Goal: Information Seeking & Learning: Learn about a topic

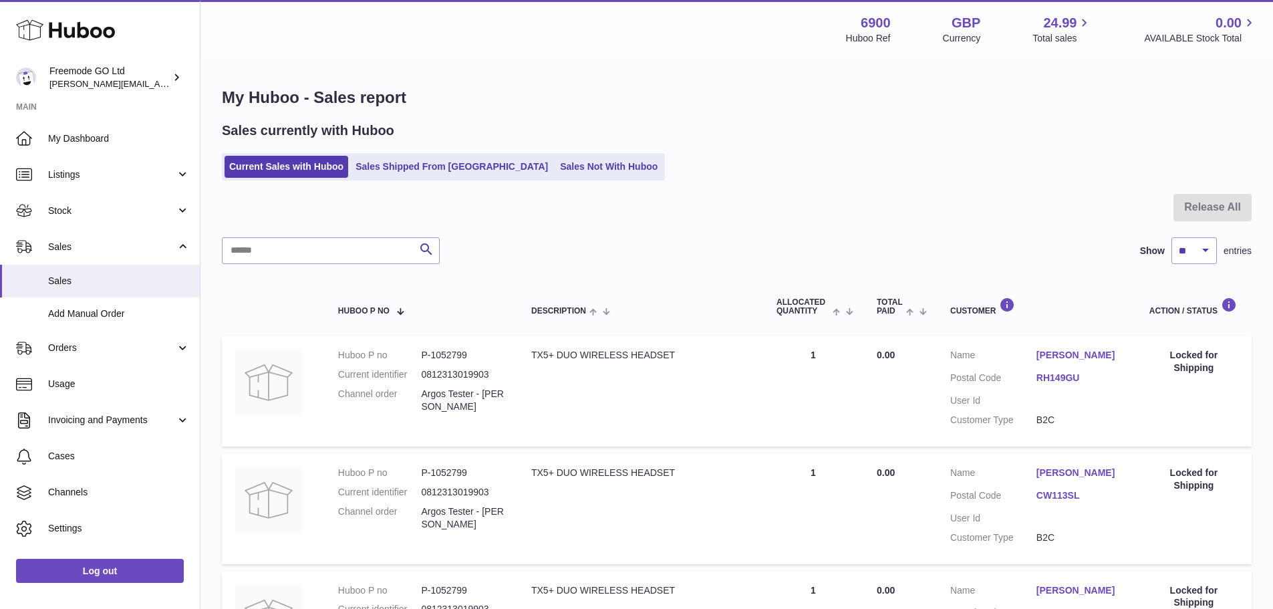
select select "**"
click at [406, 163] on link "Sales Shipped From [GEOGRAPHIC_DATA]" at bounding box center [452, 167] width 202 height 22
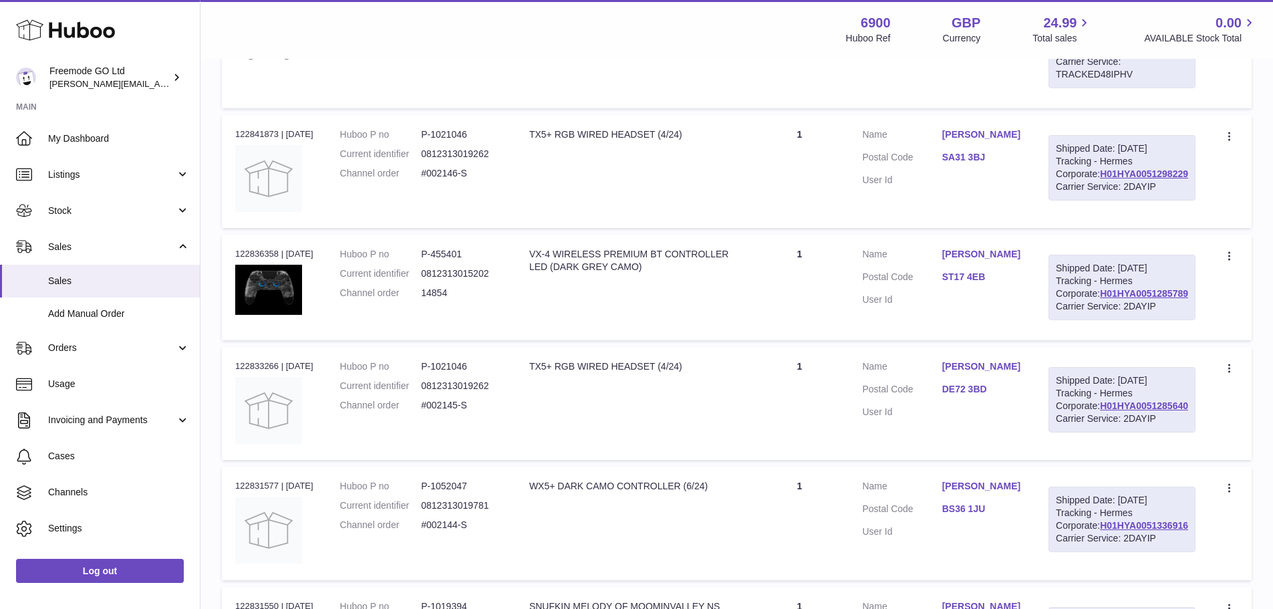
scroll to position [841, 0]
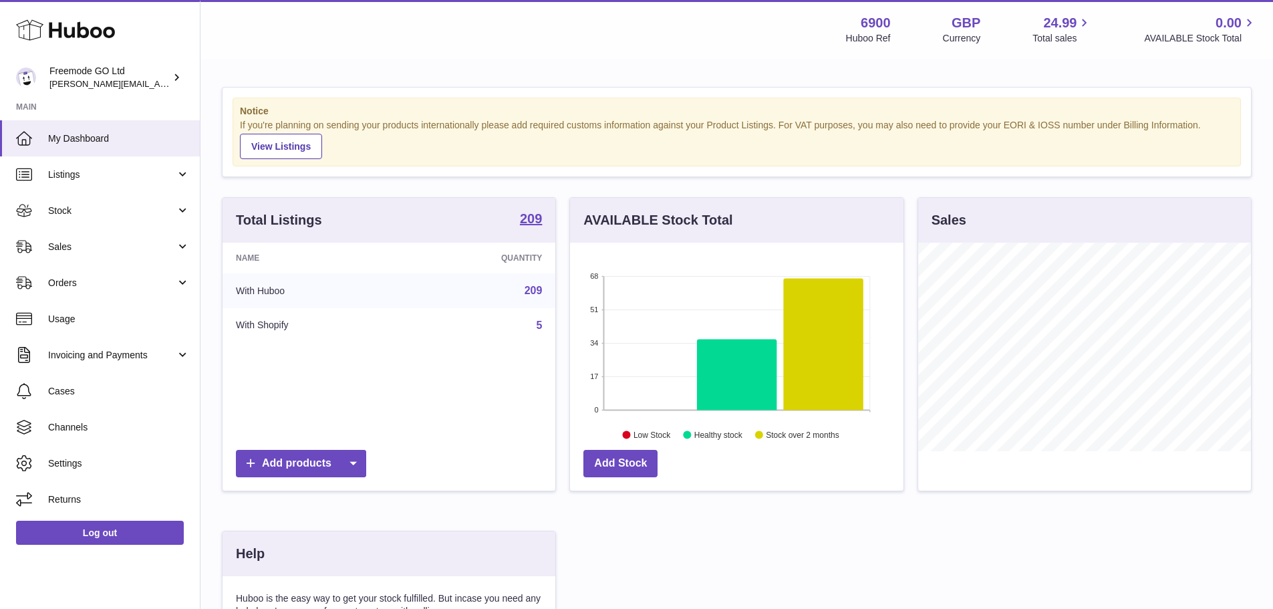
scroll to position [208, 333]
click at [80, 254] on link "Sales" at bounding box center [100, 247] width 200 height 36
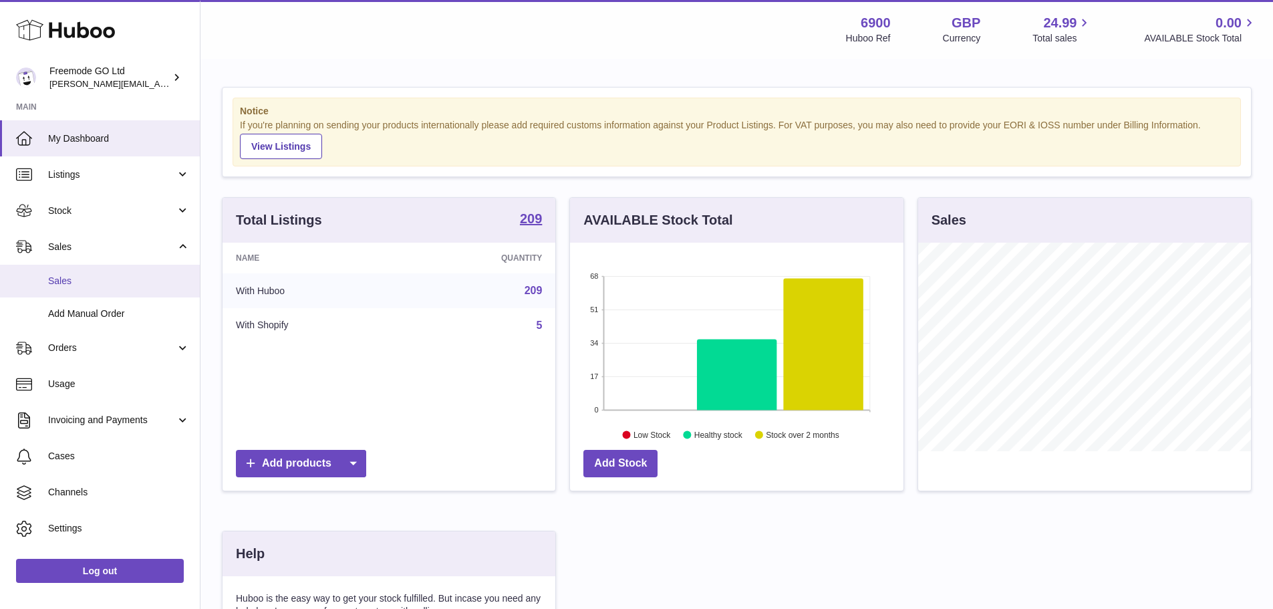
click at [76, 277] on span "Sales" at bounding box center [119, 281] width 142 height 13
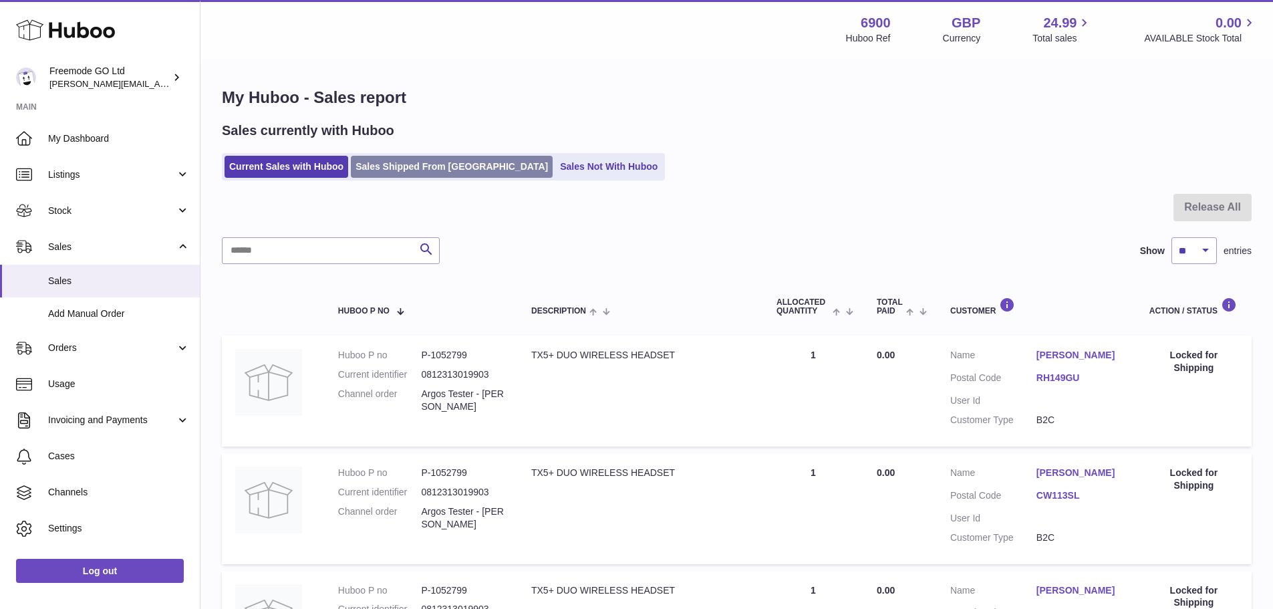
click at [446, 176] on link "Sales Shipped From [GEOGRAPHIC_DATA]" at bounding box center [452, 167] width 202 height 22
